Goal: Task Accomplishment & Management: Use online tool/utility

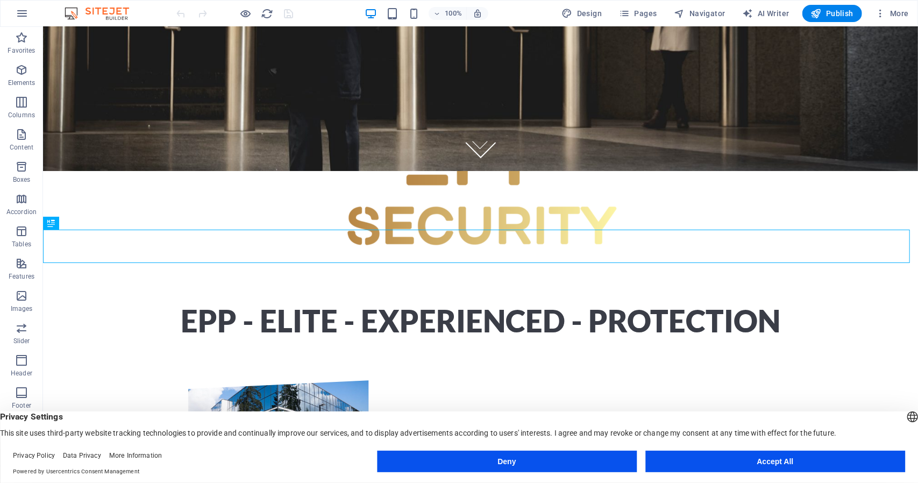
click at [585, 460] on button "Deny" at bounding box center [507, 462] width 260 height 22
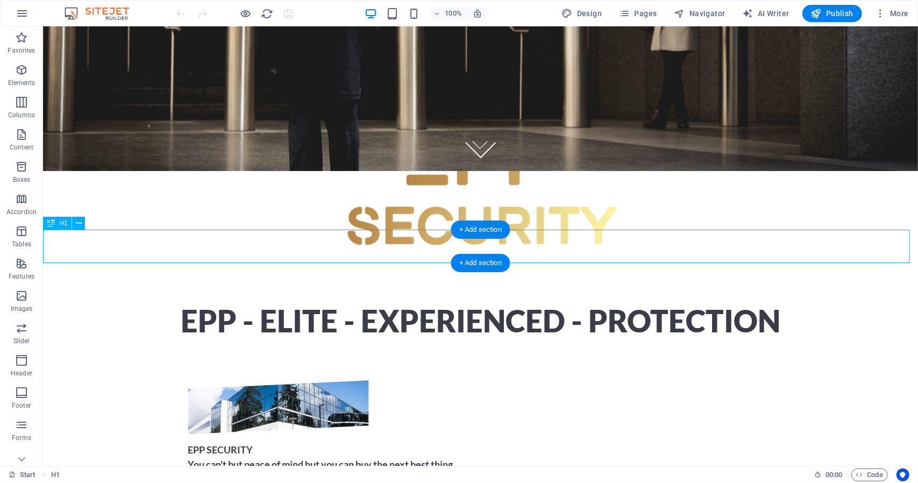
click at [256, 304] on div "EPP - Elite - Experienced - protection" at bounding box center [479, 320] width 875 height 33
click at [79, 226] on icon at bounding box center [79, 223] width 6 height 11
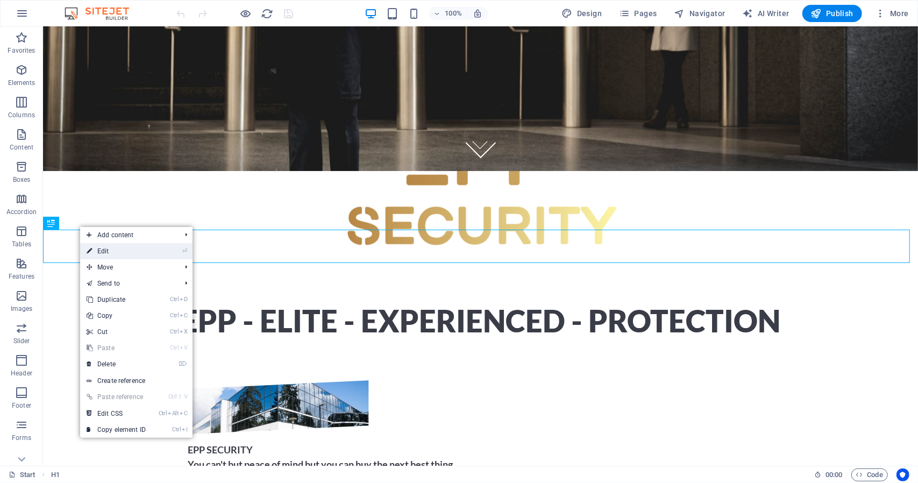
click at [101, 249] on link "⏎ Edit" at bounding box center [116, 251] width 72 height 16
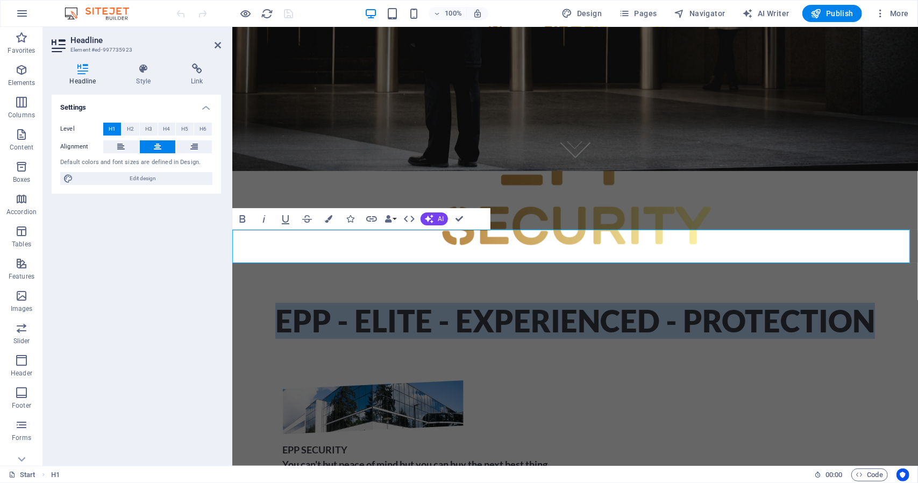
click at [353, 304] on h1 "EPP - Elite - Experienced - protection" at bounding box center [575, 320] width 686 height 33
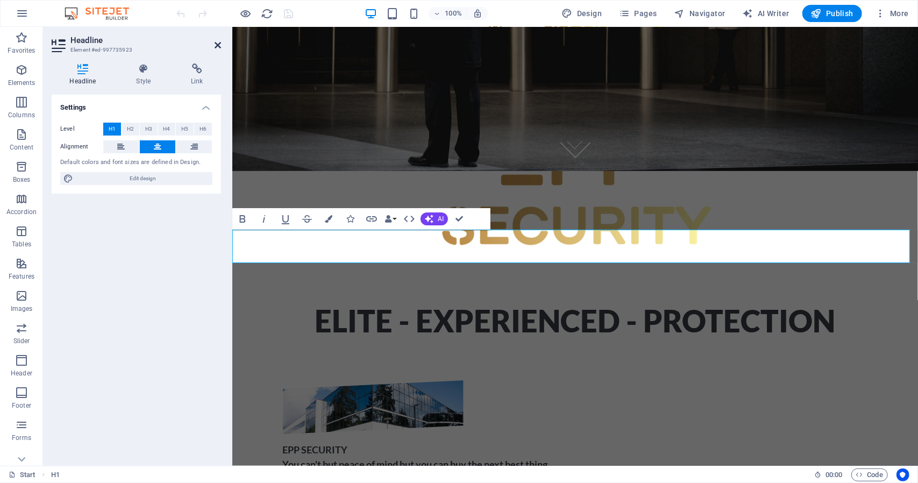
click at [215, 48] on icon at bounding box center [218, 45] width 6 height 9
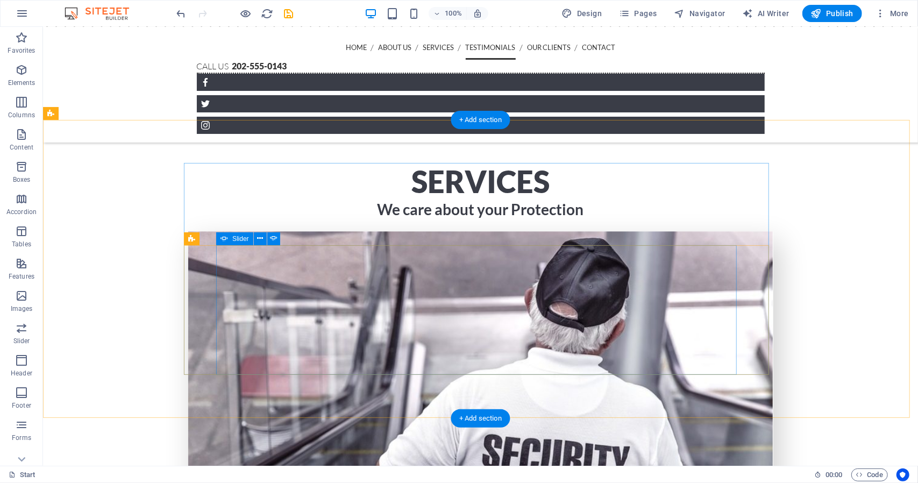
scroll to position [1478, 0]
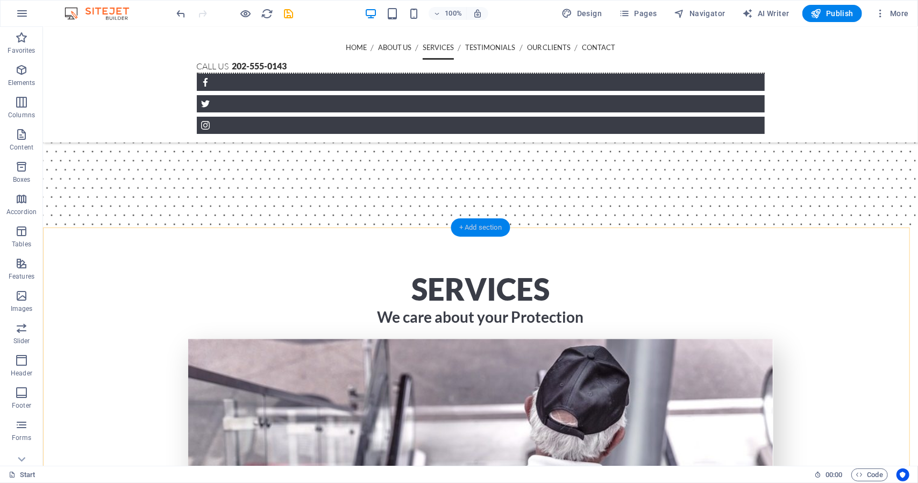
click at [469, 233] on div "+ Add section" at bounding box center [481, 227] width 60 height 18
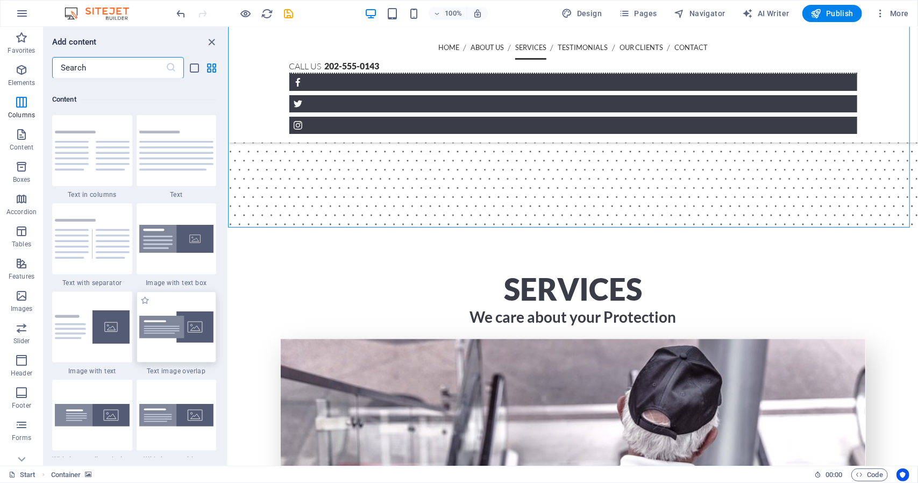
scroll to position [1882, 0]
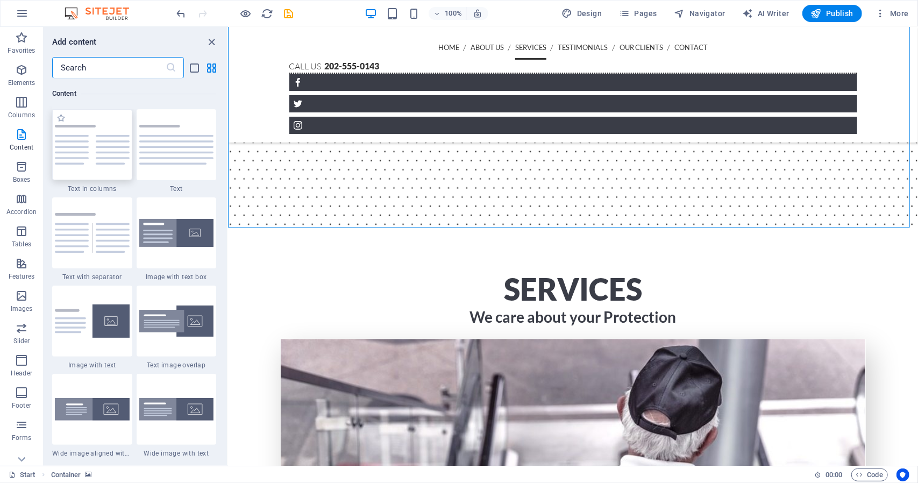
click at [91, 152] on img at bounding box center [92, 145] width 75 height 40
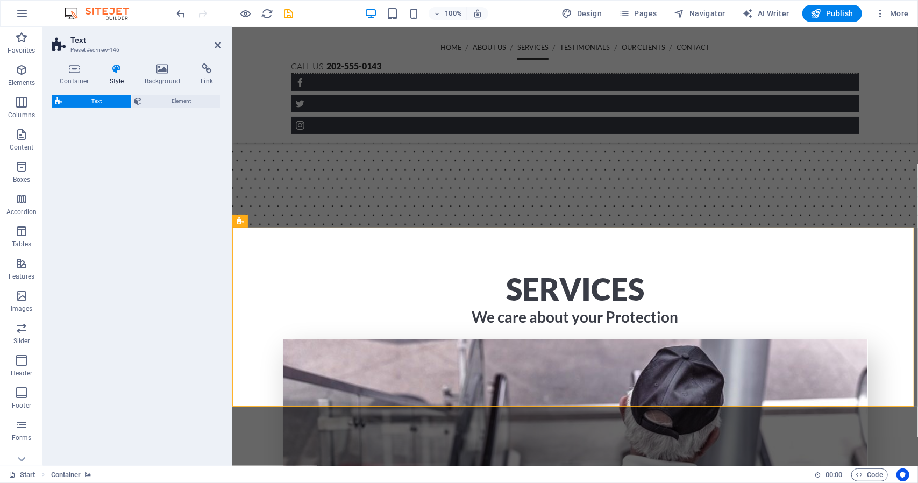
select select "rem"
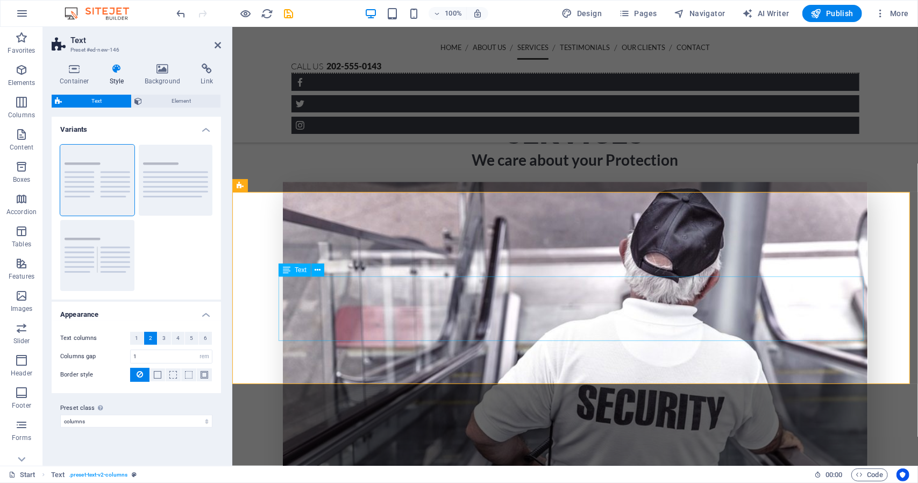
scroll to position [1640, 0]
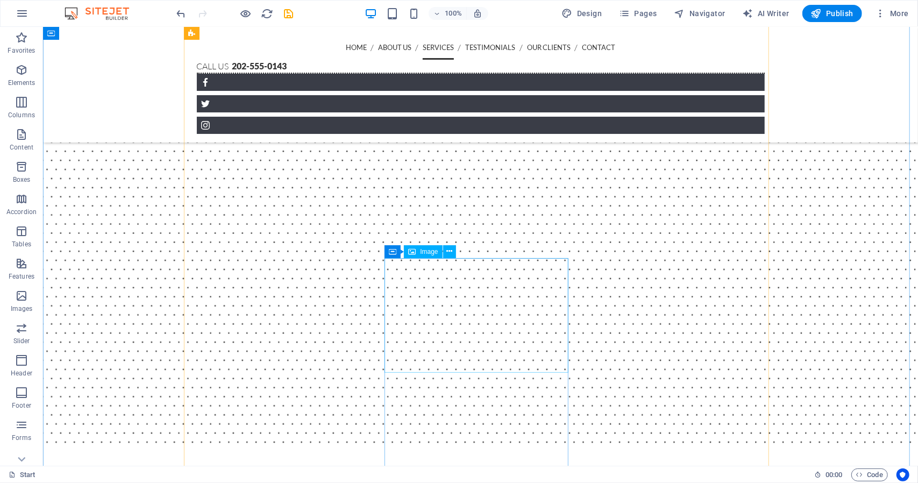
scroll to position [1156, 0]
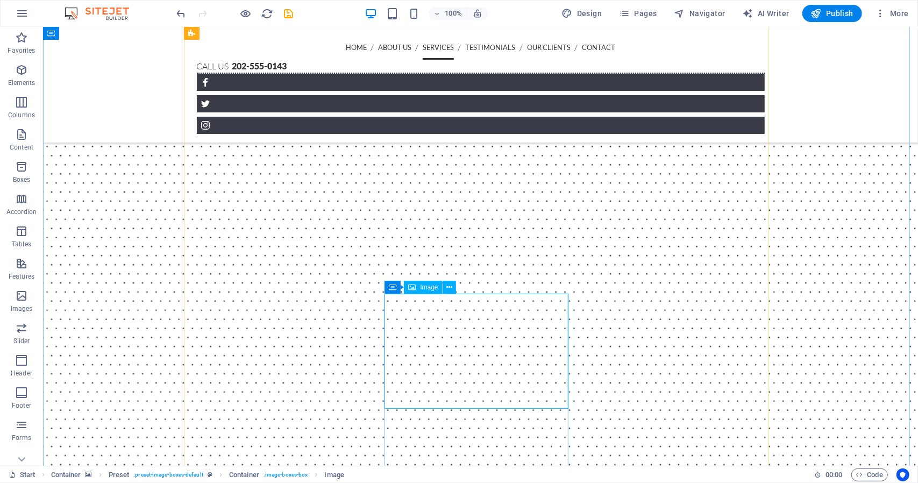
select select "%"
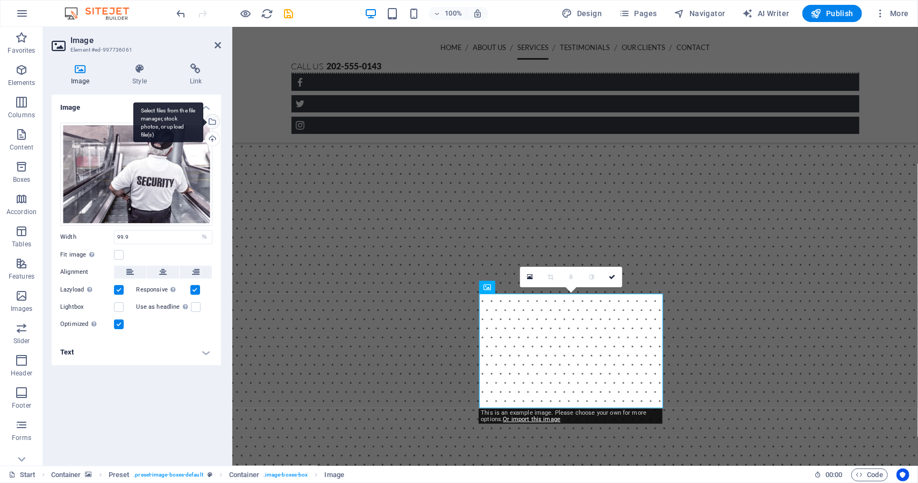
click at [203, 120] on div "Select files from the file manager, stock photos, or upload file(s)" at bounding box center [168, 122] width 70 height 40
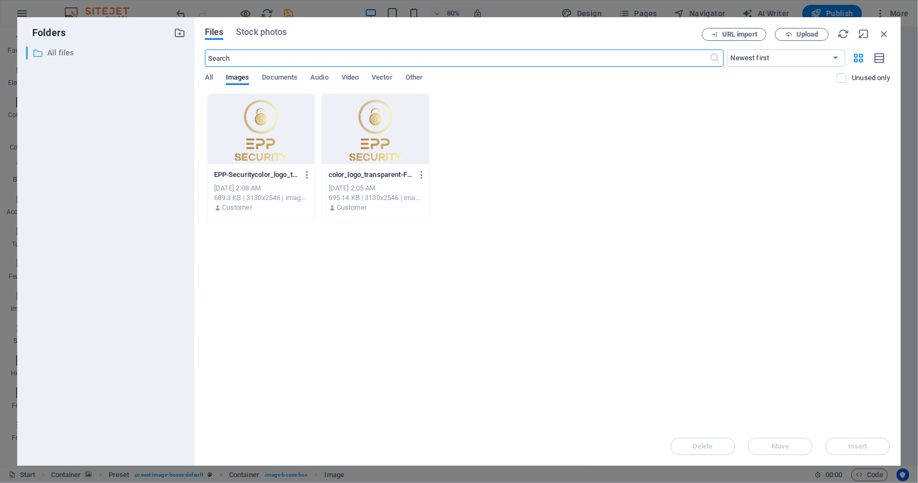
click at [55, 52] on p "All files" at bounding box center [106, 53] width 118 height 12
click at [214, 76] on div "All Images Documents Audio Video Vector Other" at bounding box center [521, 83] width 633 height 20
click at [258, 38] on button "Stock photos" at bounding box center [261, 34] width 51 height 12
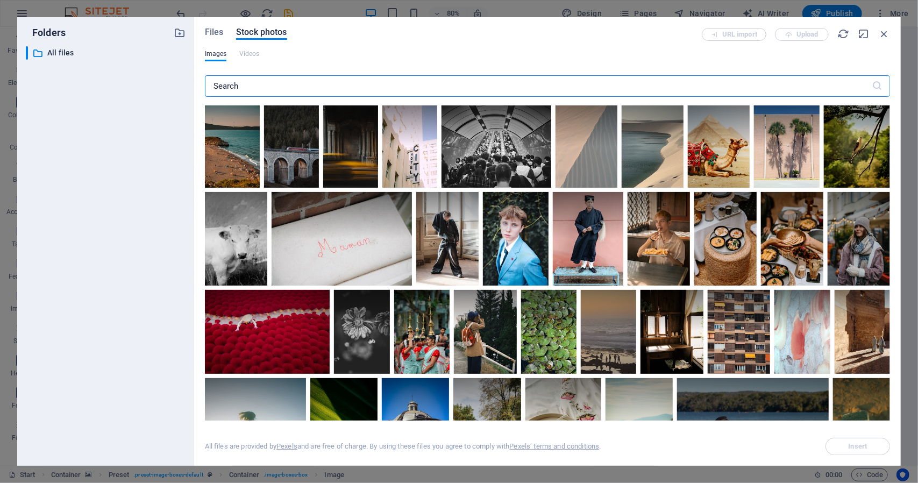
drag, startPoint x: 412, startPoint y: 81, endPoint x: 165, endPoint y: 82, distance: 246.9
click at [165, 82] on div "Folders ​ All files All files Files Stock photos URL import Upload Images Video…" at bounding box center [459, 241] width 884 height 449
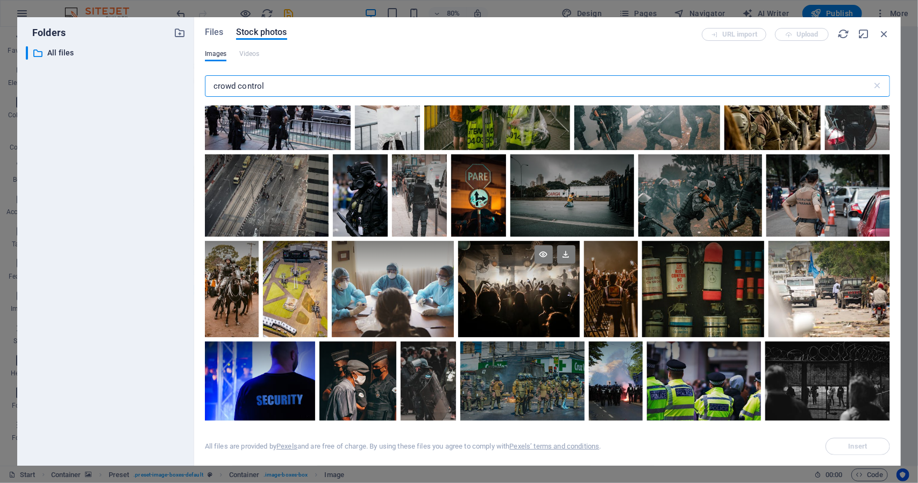
scroll to position [430, 0]
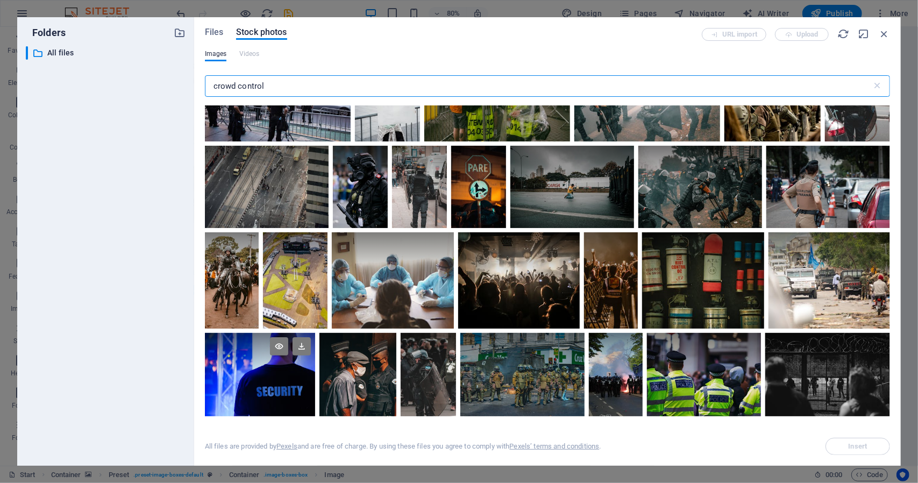
type input "crowd control"
click at [251, 364] on div at bounding box center [260, 354] width 111 height 42
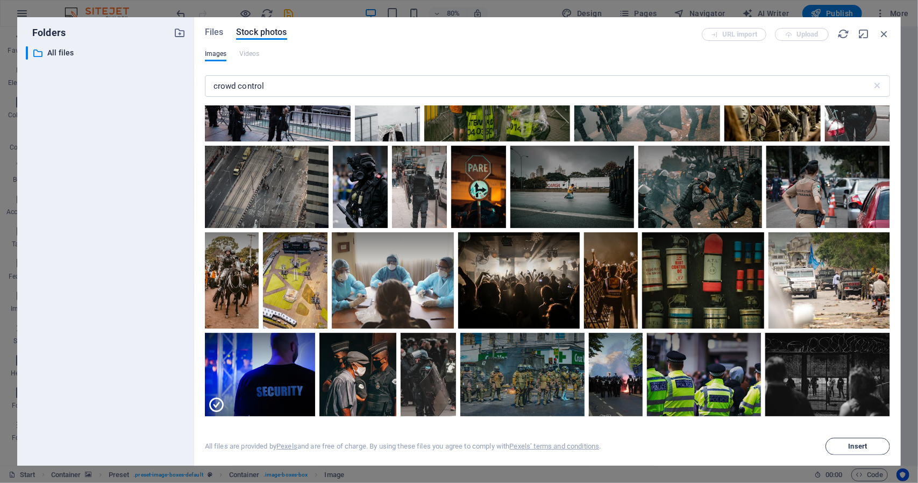
click at [854, 449] on span "Insert" at bounding box center [858, 446] width 19 height 6
click at [853, 447] on span "Insert" at bounding box center [858, 446] width 19 height 6
click at [886, 36] on icon "button" at bounding box center [885, 34] width 12 height 12
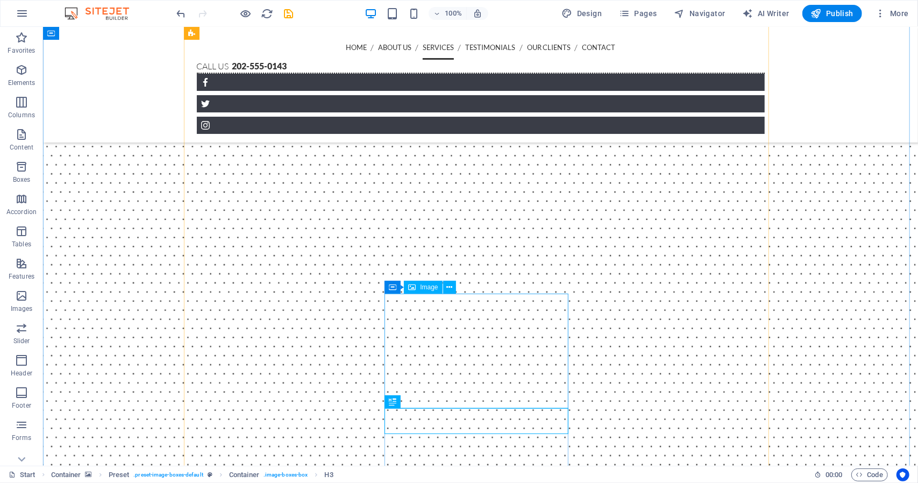
click at [423, 290] on span "Image" at bounding box center [429, 287] width 18 height 6
click at [439, 288] on icon at bounding box center [440, 287] width 6 height 11
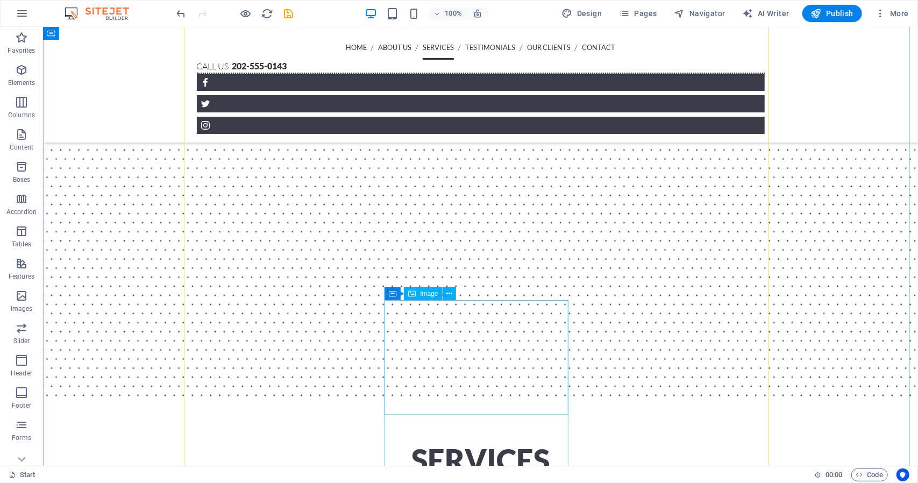
scroll to position [1317, 0]
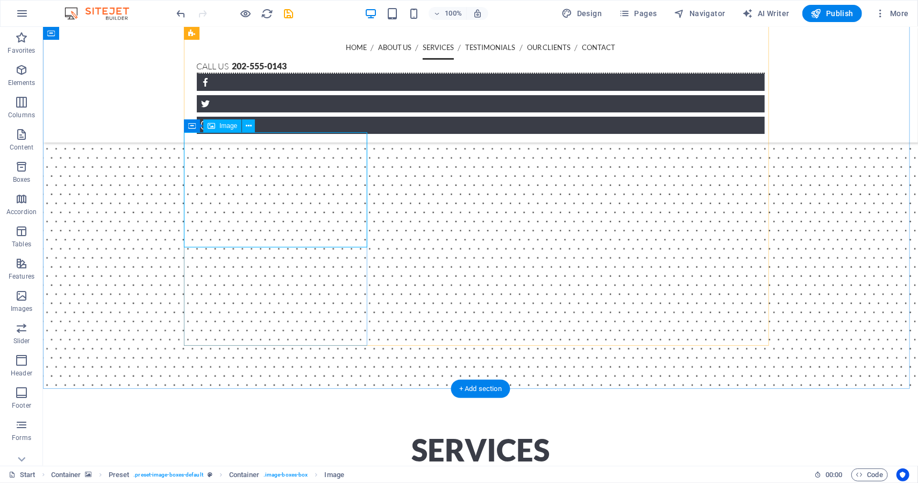
select select "%"
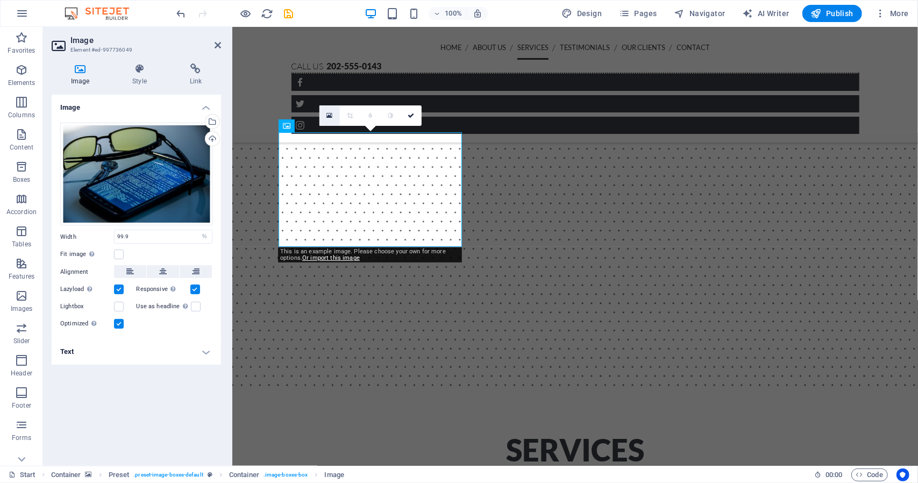
click at [331, 112] on icon at bounding box center [330, 116] width 6 height 8
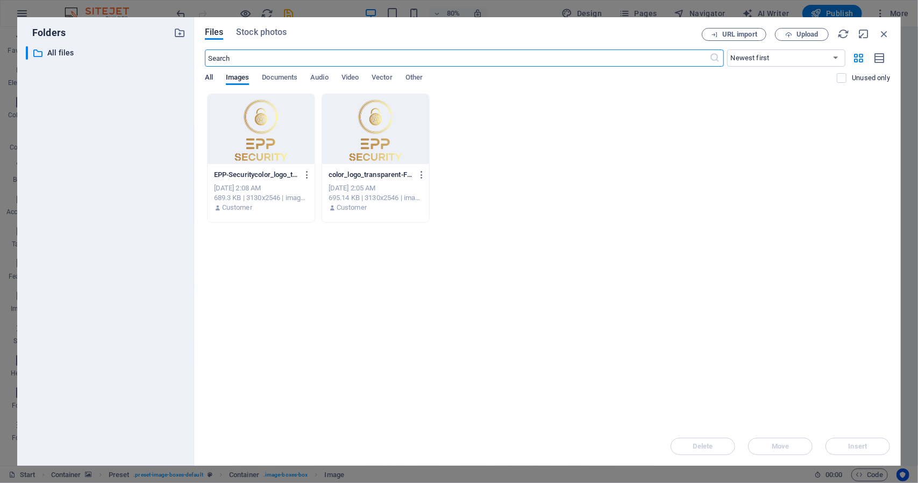
click at [205, 75] on span "All" at bounding box center [209, 78] width 8 height 15
click at [276, 32] on span "Stock photos" at bounding box center [261, 32] width 51 height 13
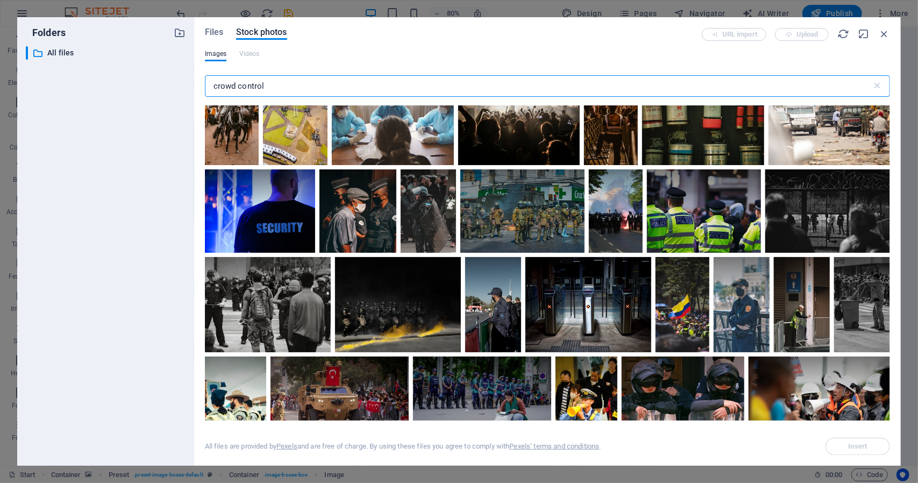
scroll to position [538, 0]
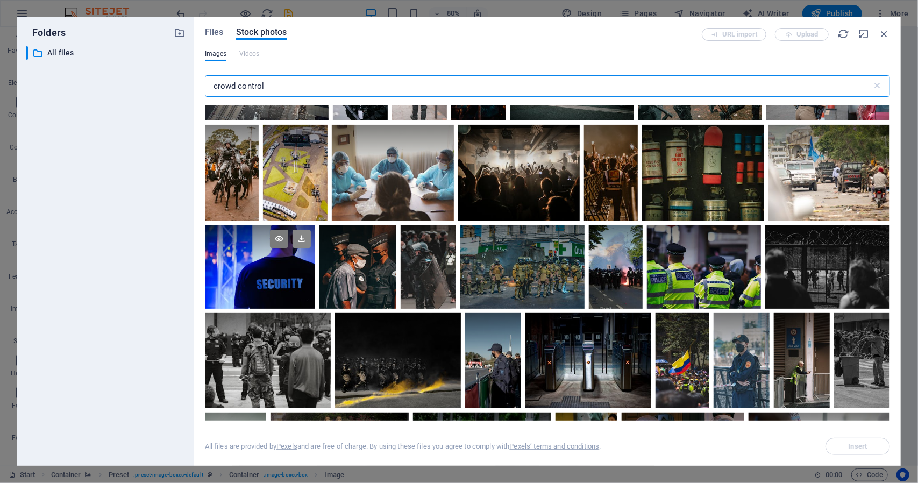
click at [302, 237] on icon at bounding box center [302, 239] width 18 height 18
click at [287, 261] on div at bounding box center [260, 246] width 111 height 42
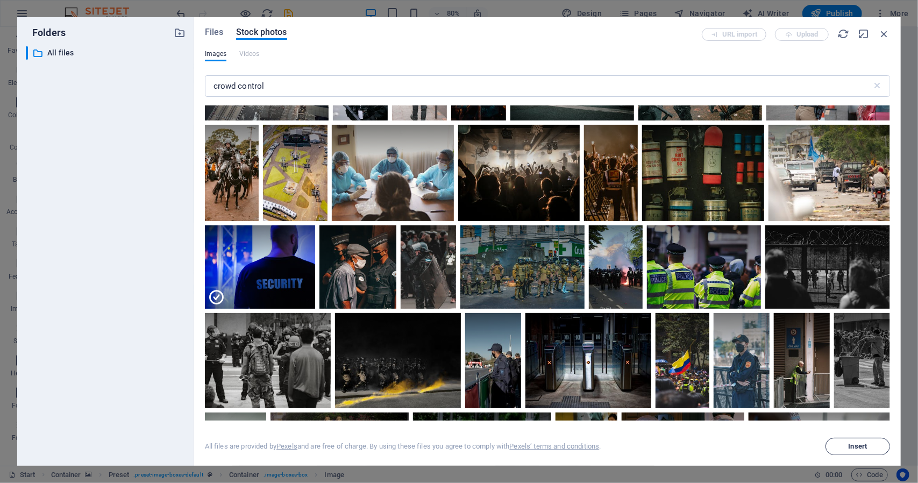
click at [832, 449] on span "Insert" at bounding box center [858, 446] width 55 height 6
click at [883, 36] on icon "button" at bounding box center [885, 34] width 12 height 12
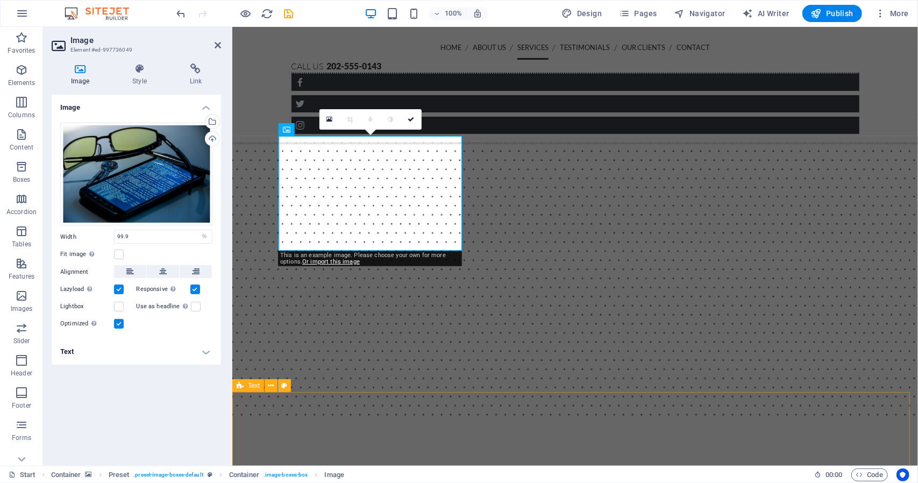
scroll to position [1156, 0]
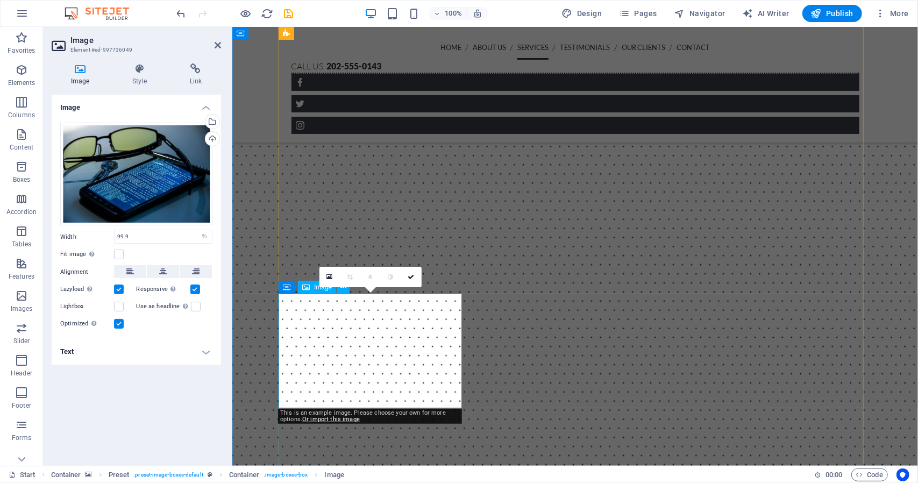
click at [888, 369] on figure at bounding box center [575, 228] width 686 height 648
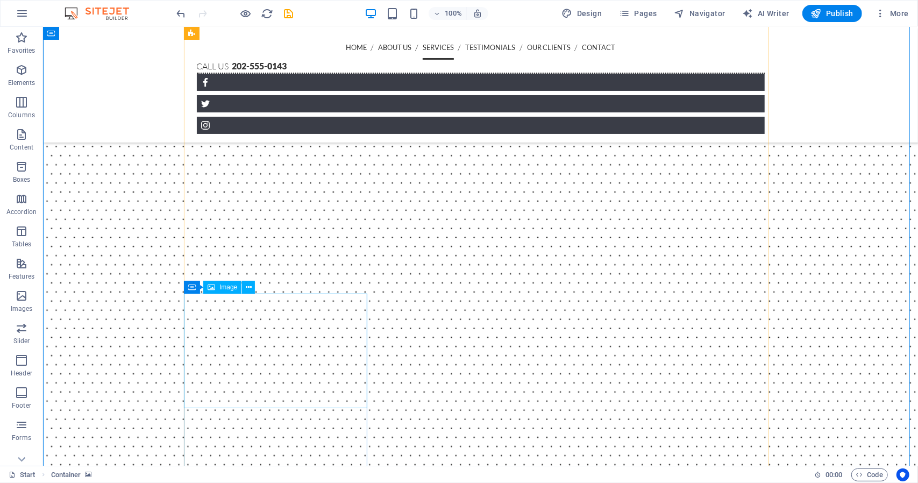
click at [252, 286] on button at bounding box center [248, 287] width 13 height 13
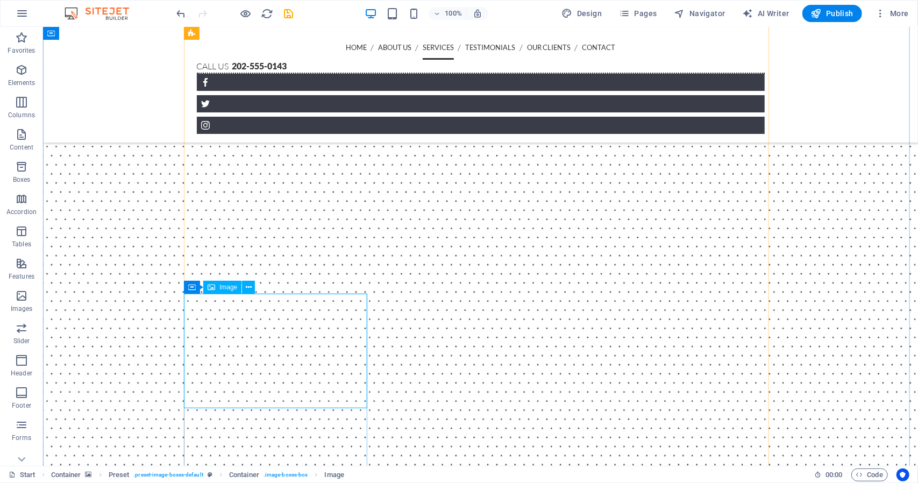
select select "%"
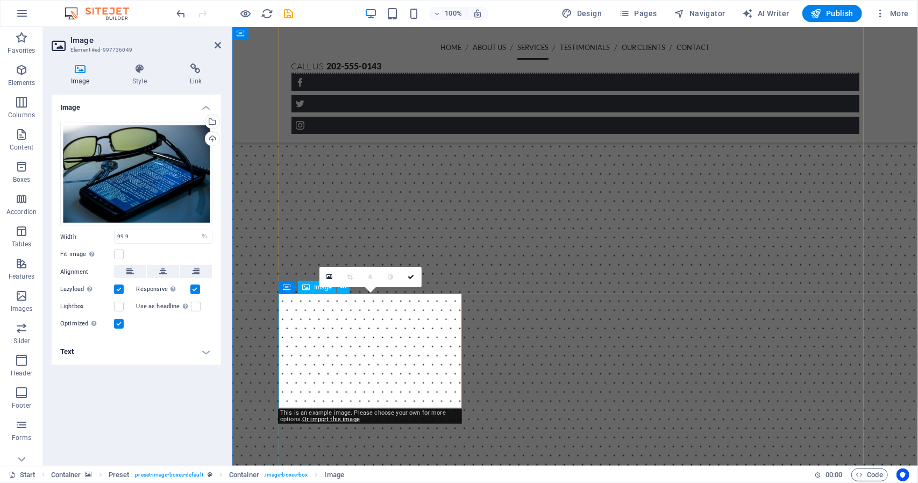
click at [216, 44] on icon at bounding box center [218, 45] width 6 height 9
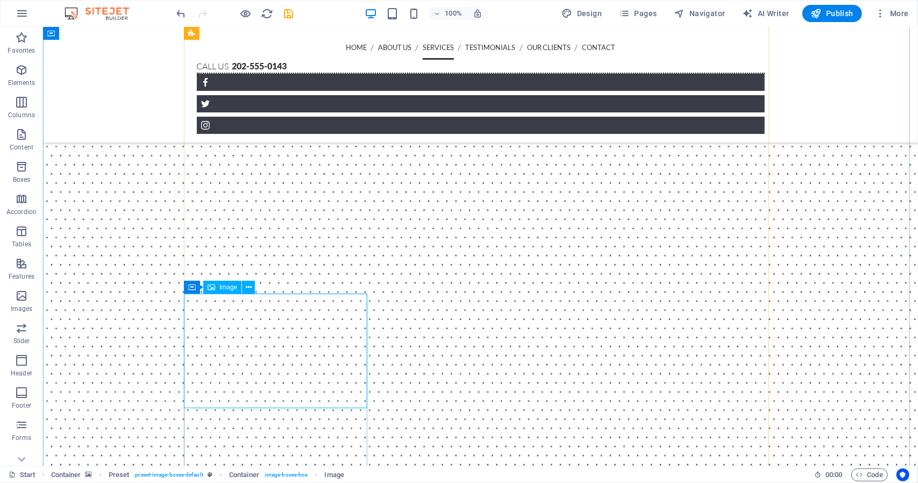
select select "%"
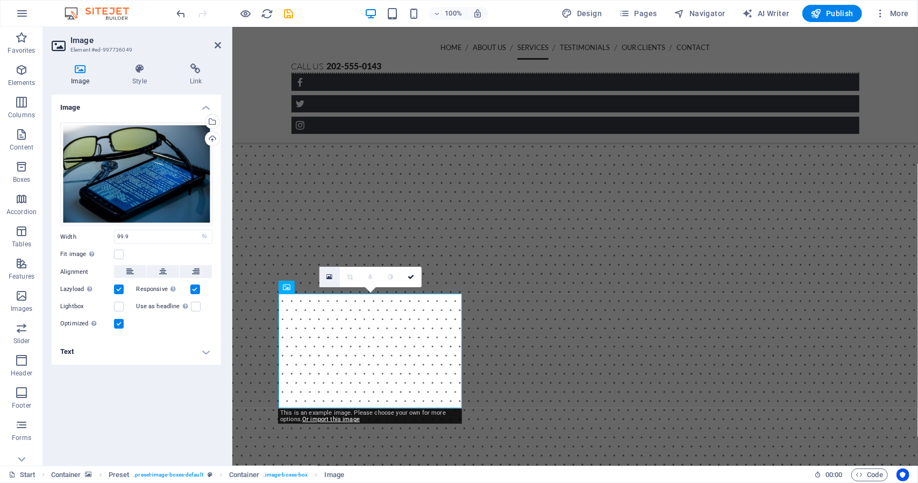
click at [328, 274] on icon at bounding box center [330, 277] width 6 height 8
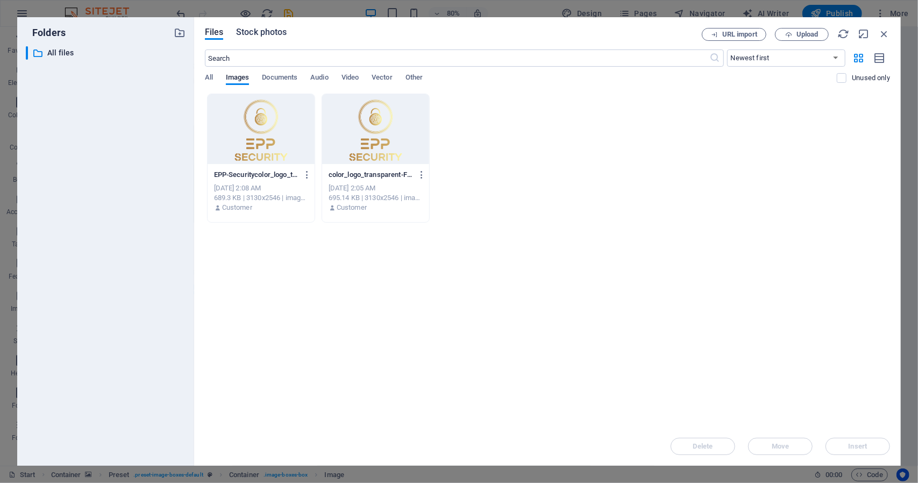
click at [243, 35] on span "Stock photos" at bounding box center [261, 32] width 51 height 13
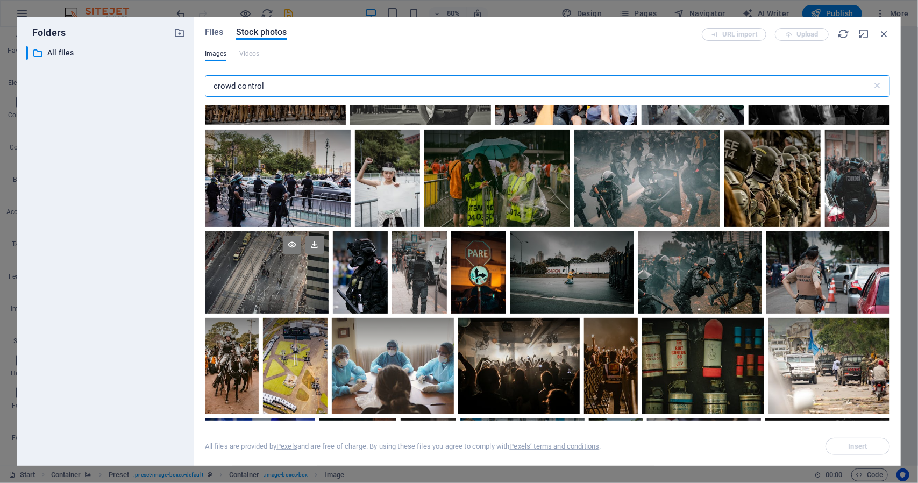
scroll to position [484, 0]
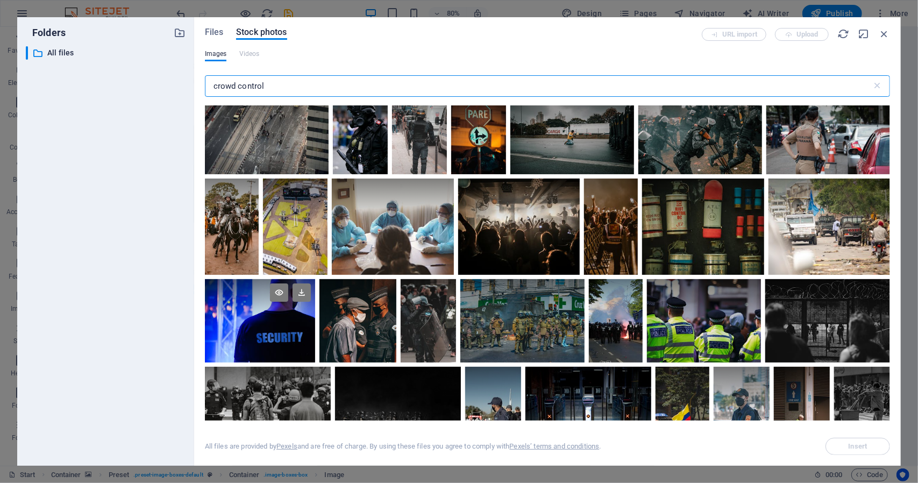
click at [300, 332] on div at bounding box center [260, 321] width 111 height 84
click at [300, 332] on div at bounding box center [260, 342] width 111 height 42
click at [300, 332] on div at bounding box center [260, 321] width 111 height 84
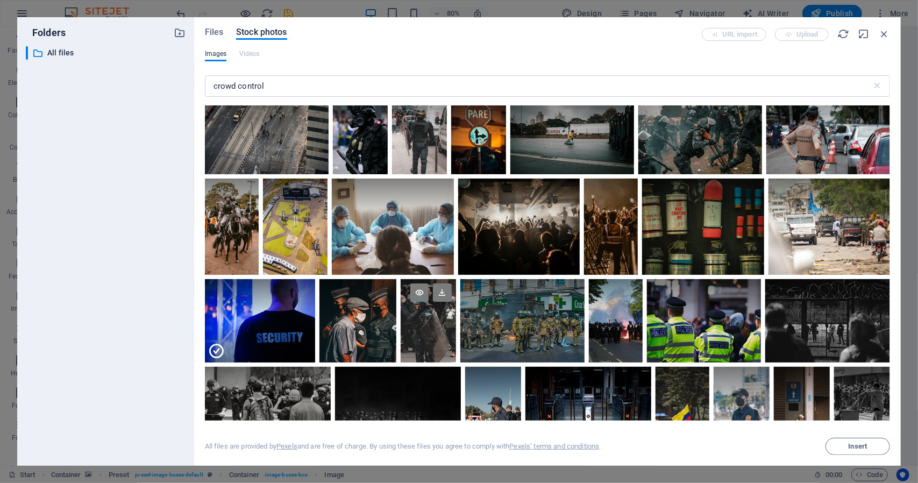
drag, startPoint x: 249, startPoint y: 299, endPoint x: 431, endPoint y: 336, distance: 186.1
click at [431, 336] on div at bounding box center [428, 321] width 55 height 84
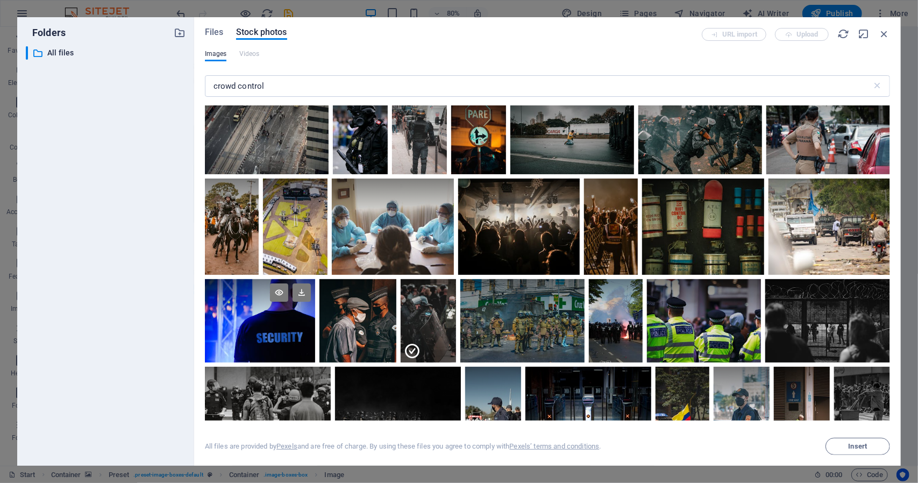
click at [244, 333] on div at bounding box center [260, 321] width 111 height 84
click at [273, 291] on icon at bounding box center [279, 293] width 18 height 18
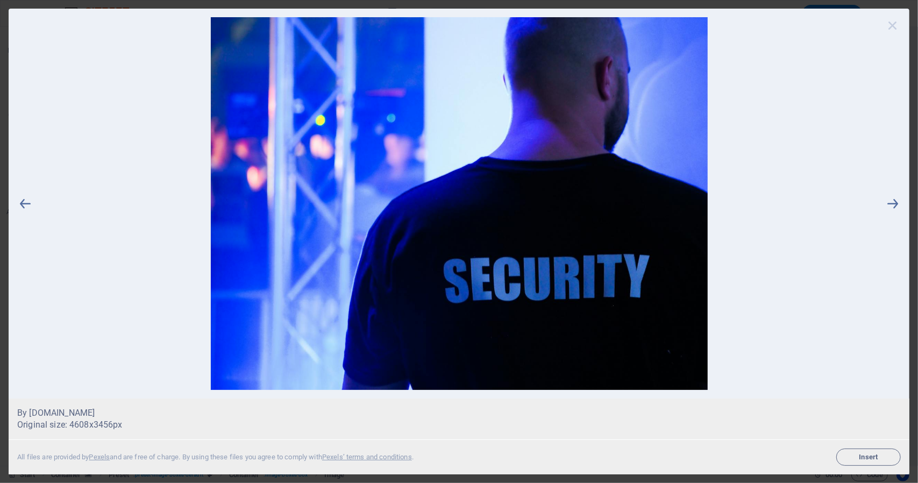
click at [898, 30] on icon at bounding box center [893, 25] width 16 height 16
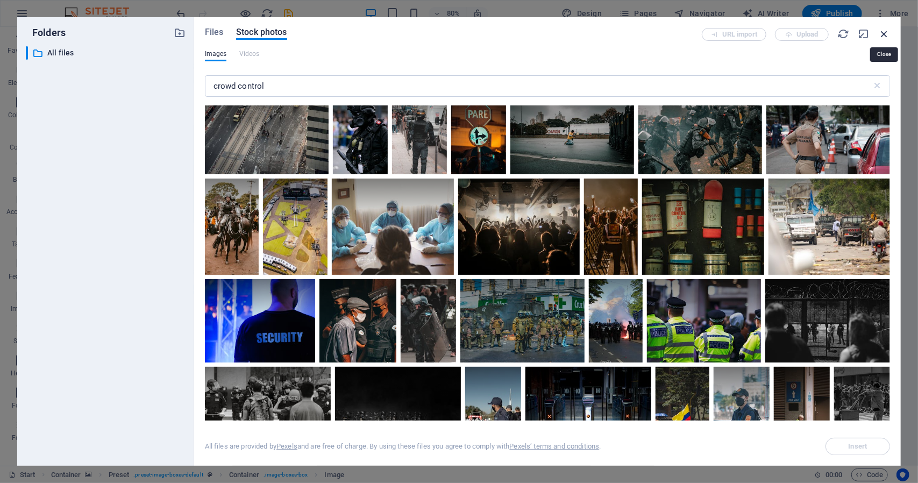
click at [885, 33] on icon "button" at bounding box center [885, 34] width 12 height 12
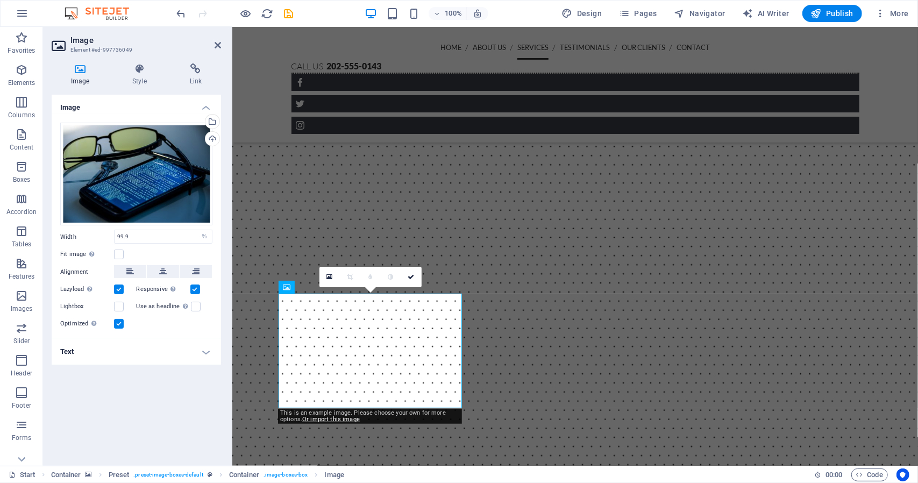
click at [894, 143] on figure at bounding box center [575, 228] width 686 height 648
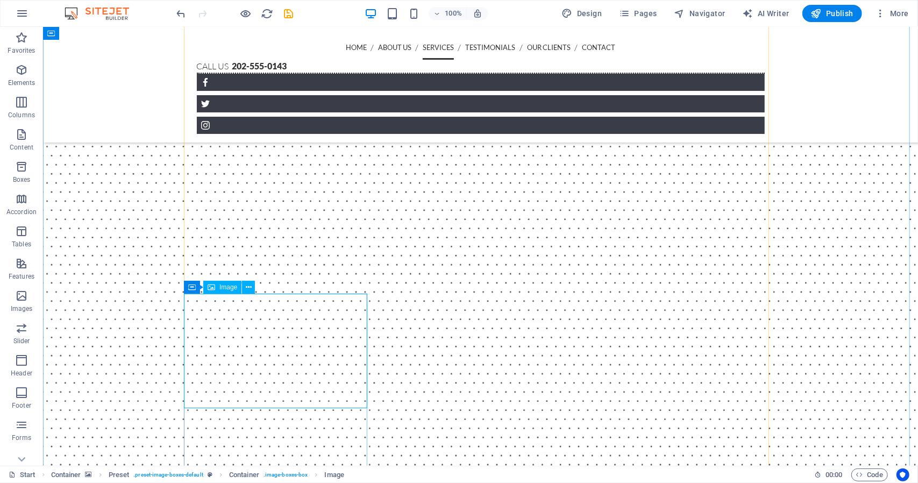
select select "%"
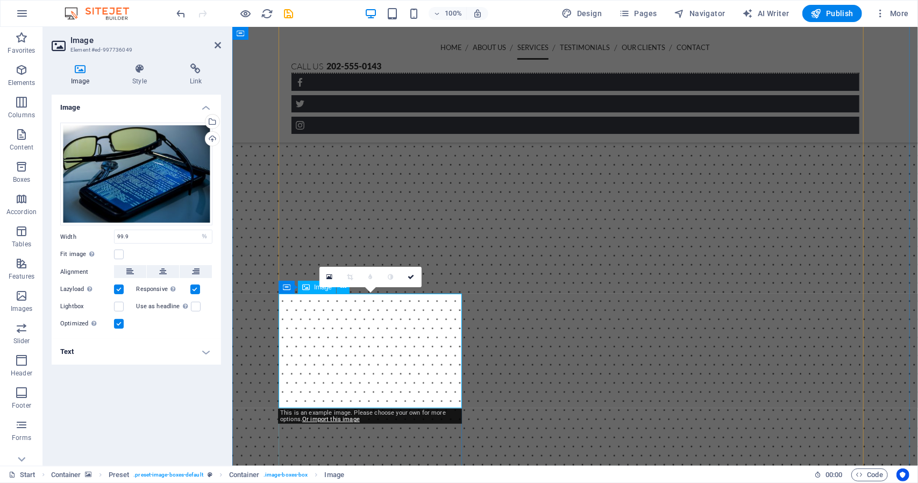
click at [310, 291] on div "Image" at bounding box center [317, 287] width 38 height 13
click at [329, 281] on link at bounding box center [330, 277] width 20 height 20
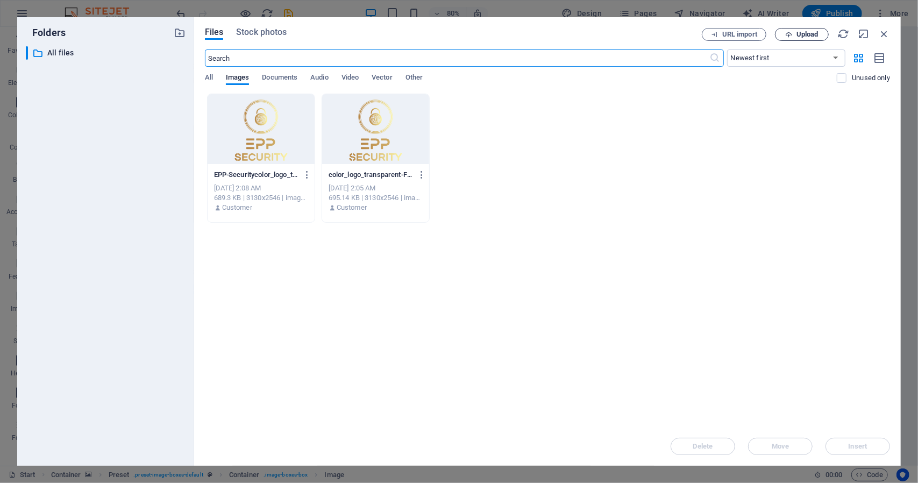
click at [794, 37] on span "Upload" at bounding box center [802, 34] width 44 height 7
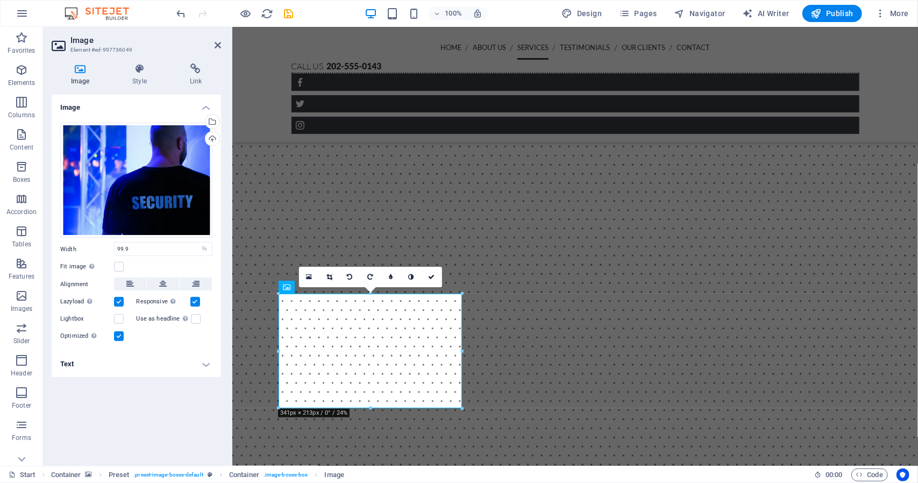
click at [885, 285] on figure at bounding box center [575, 228] width 686 height 648
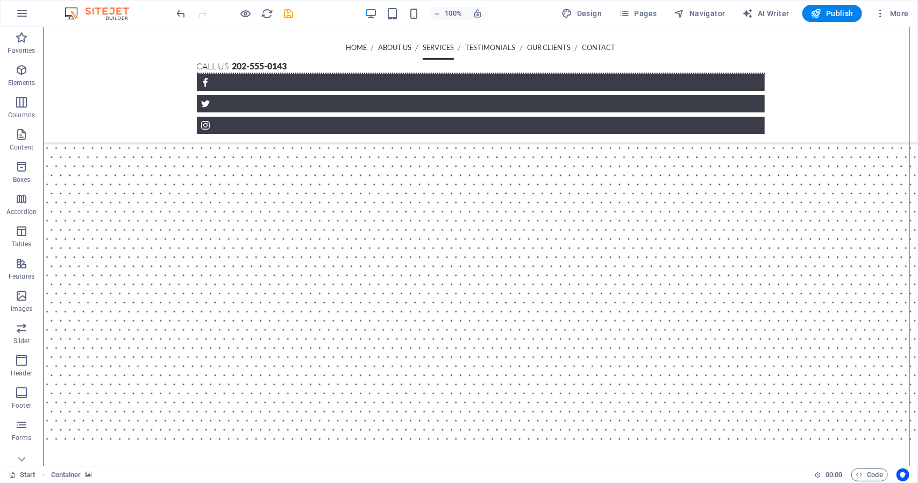
scroll to position [1263, 0]
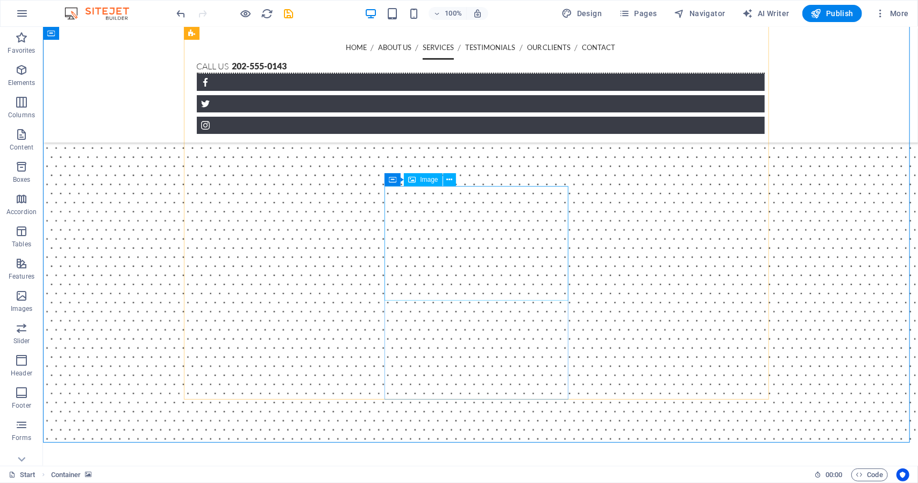
click at [426, 180] on span "Image" at bounding box center [429, 179] width 18 height 6
click at [451, 178] on icon at bounding box center [450, 179] width 6 height 11
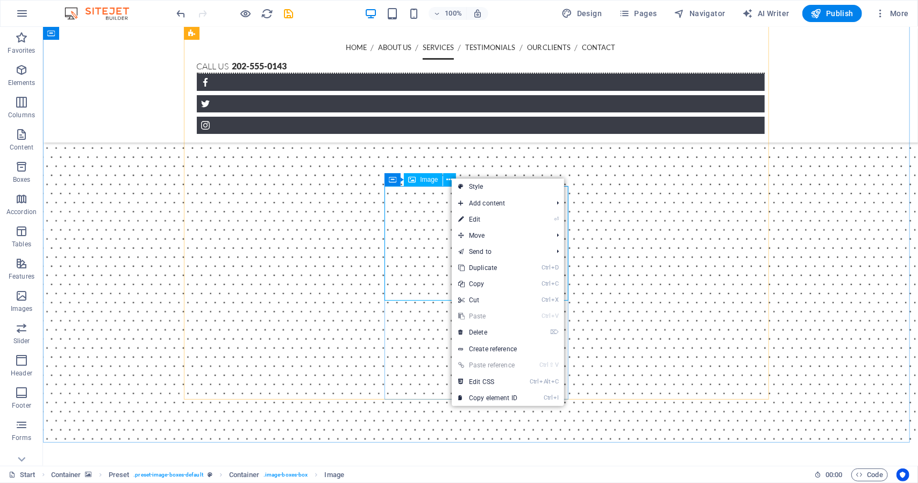
click at [427, 179] on span "Image" at bounding box center [429, 179] width 18 height 6
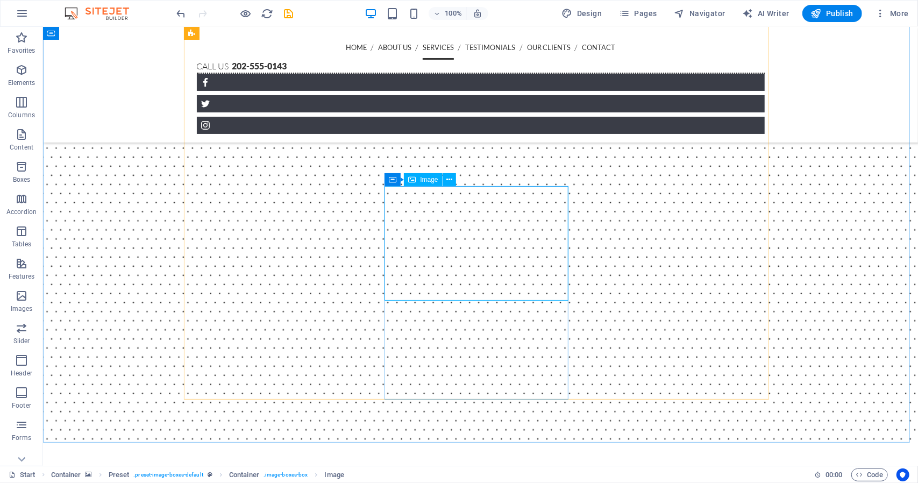
click at [427, 179] on span "Image" at bounding box center [429, 179] width 18 height 6
select select "%"
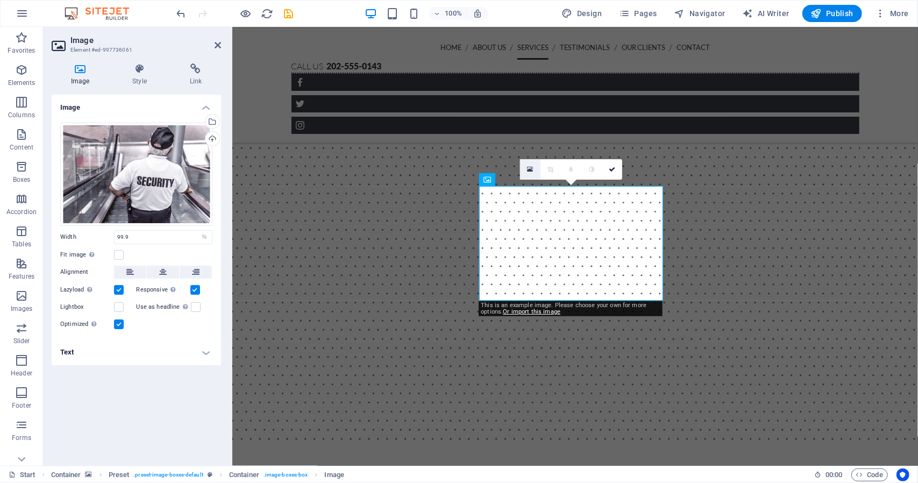
click at [532, 168] on icon at bounding box center [530, 170] width 6 height 8
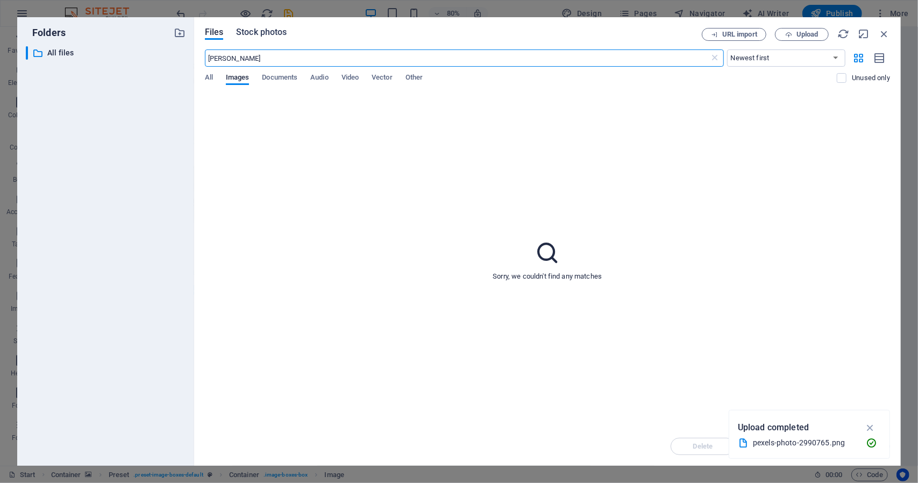
type input "[PERSON_NAME]"
click at [260, 35] on span "Stock photos" at bounding box center [261, 32] width 51 height 13
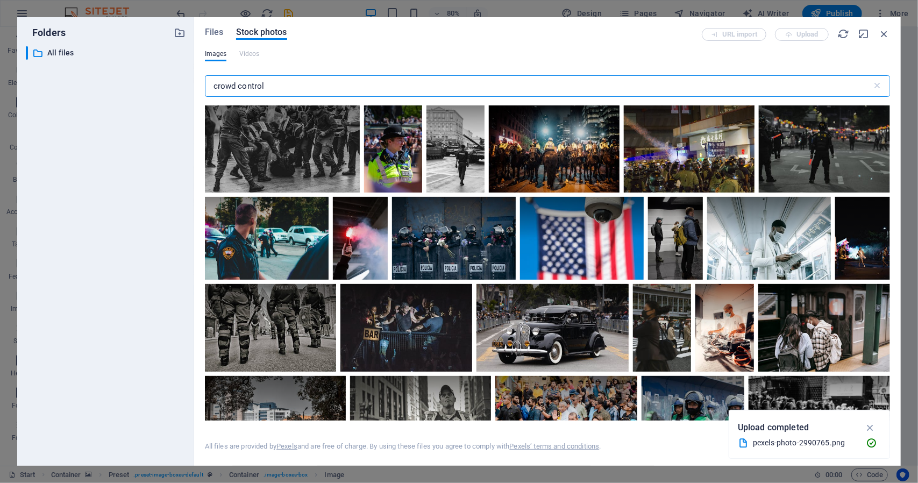
drag, startPoint x: 299, startPoint y: 84, endPoint x: 128, endPoint y: 65, distance: 171.6
click at [120, 66] on div "Folders ​ All files All files Files Stock photos URL import Upload Images Video…" at bounding box center [459, 241] width 884 height 449
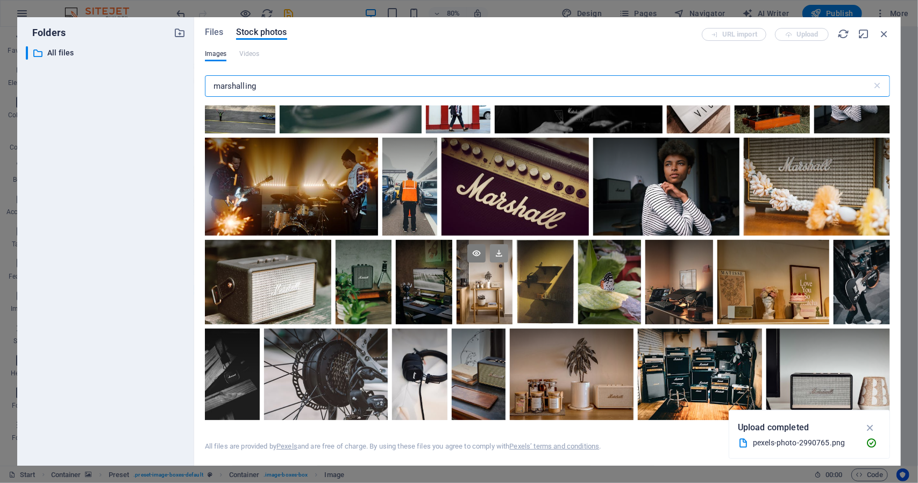
scroll to position [646, 0]
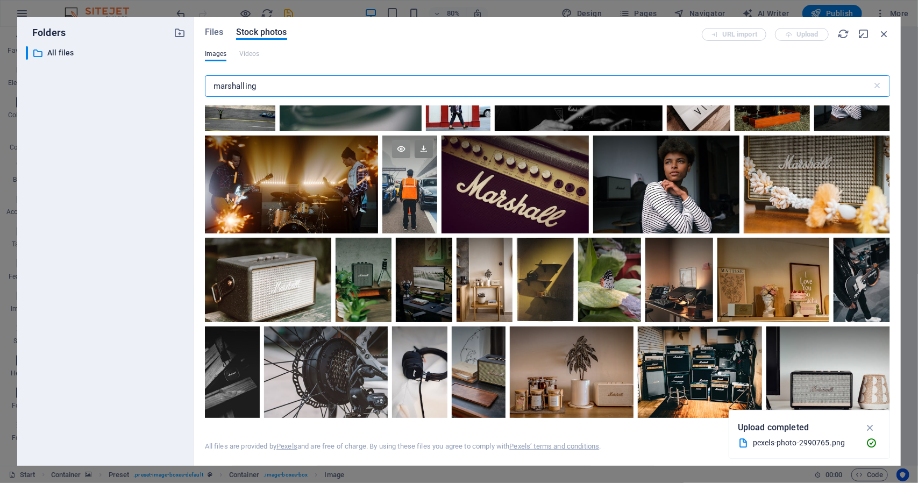
type input "marshalling"
click at [403, 149] on icon at bounding box center [401, 149] width 18 height 18
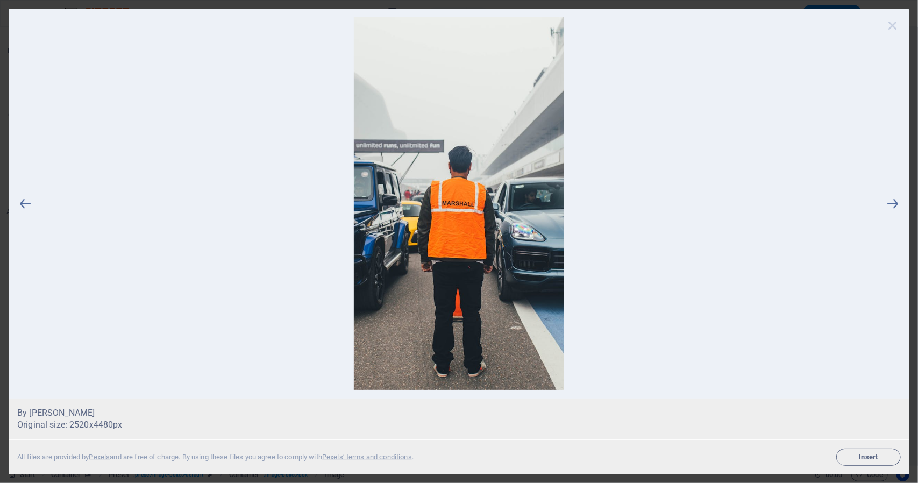
click at [892, 26] on icon at bounding box center [893, 25] width 16 height 16
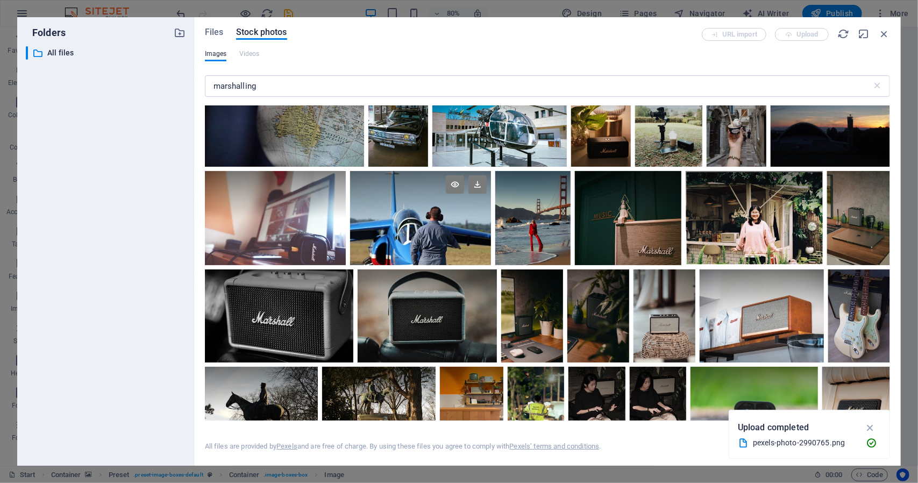
scroll to position [3032, 0]
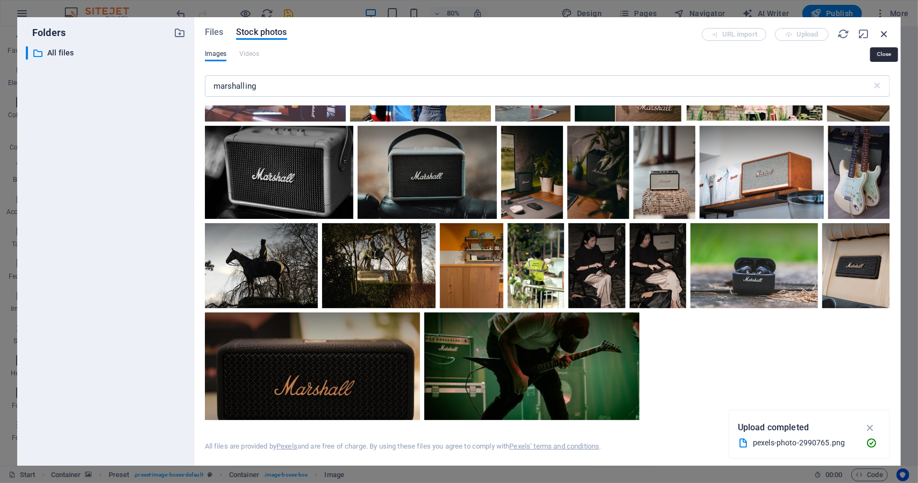
click at [890, 34] on icon "button" at bounding box center [885, 34] width 12 height 12
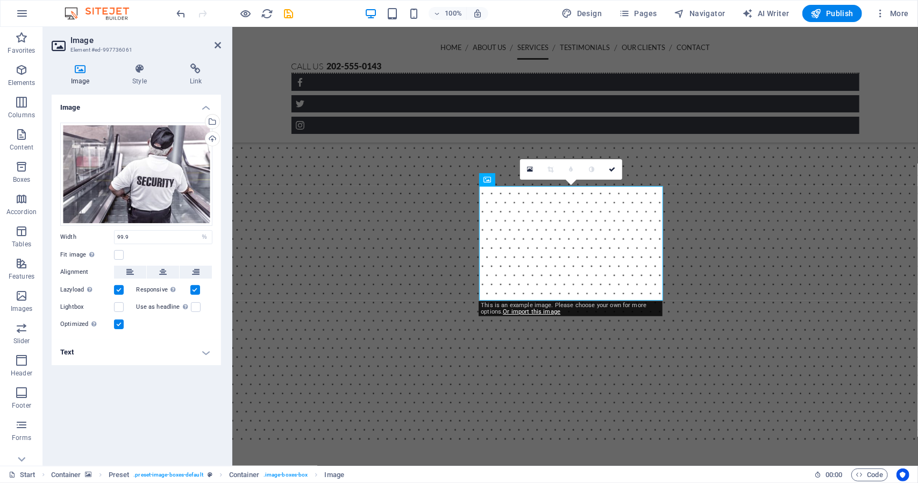
click at [640, 434] on figure at bounding box center [575, 121] width 686 height 648
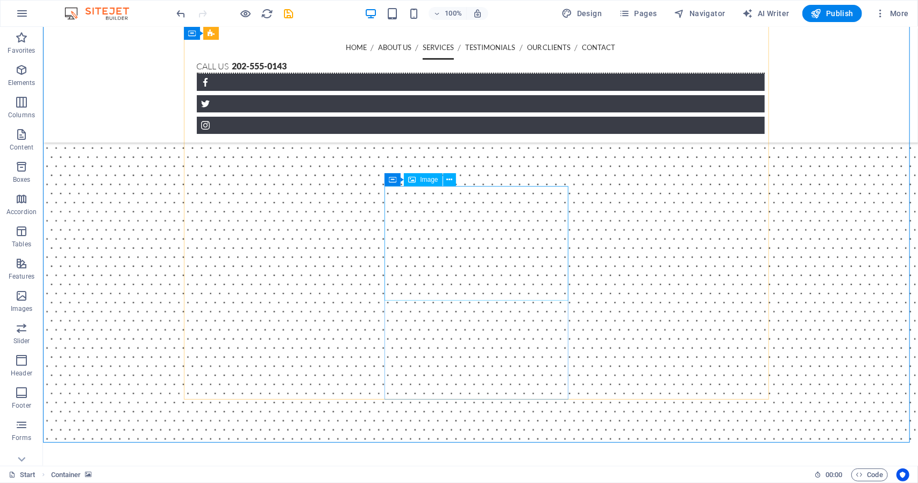
click at [422, 183] on span "Image" at bounding box center [429, 179] width 18 height 6
click at [452, 181] on icon at bounding box center [450, 179] width 6 height 11
